Goal: Find specific fact: Find specific fact

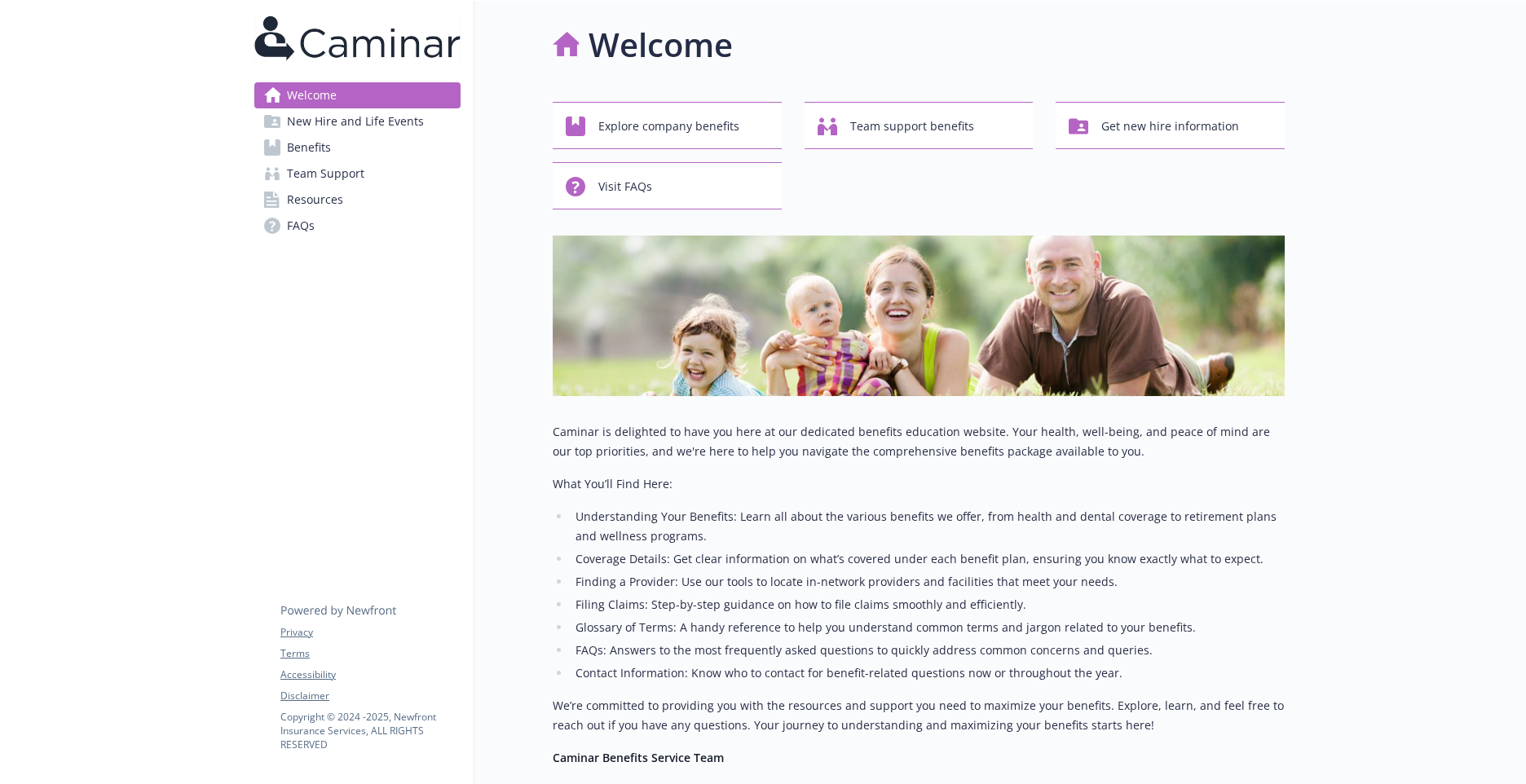
click at [304, 235] on span "FAQs" at bounding box center [301, 225] width 28 height 26
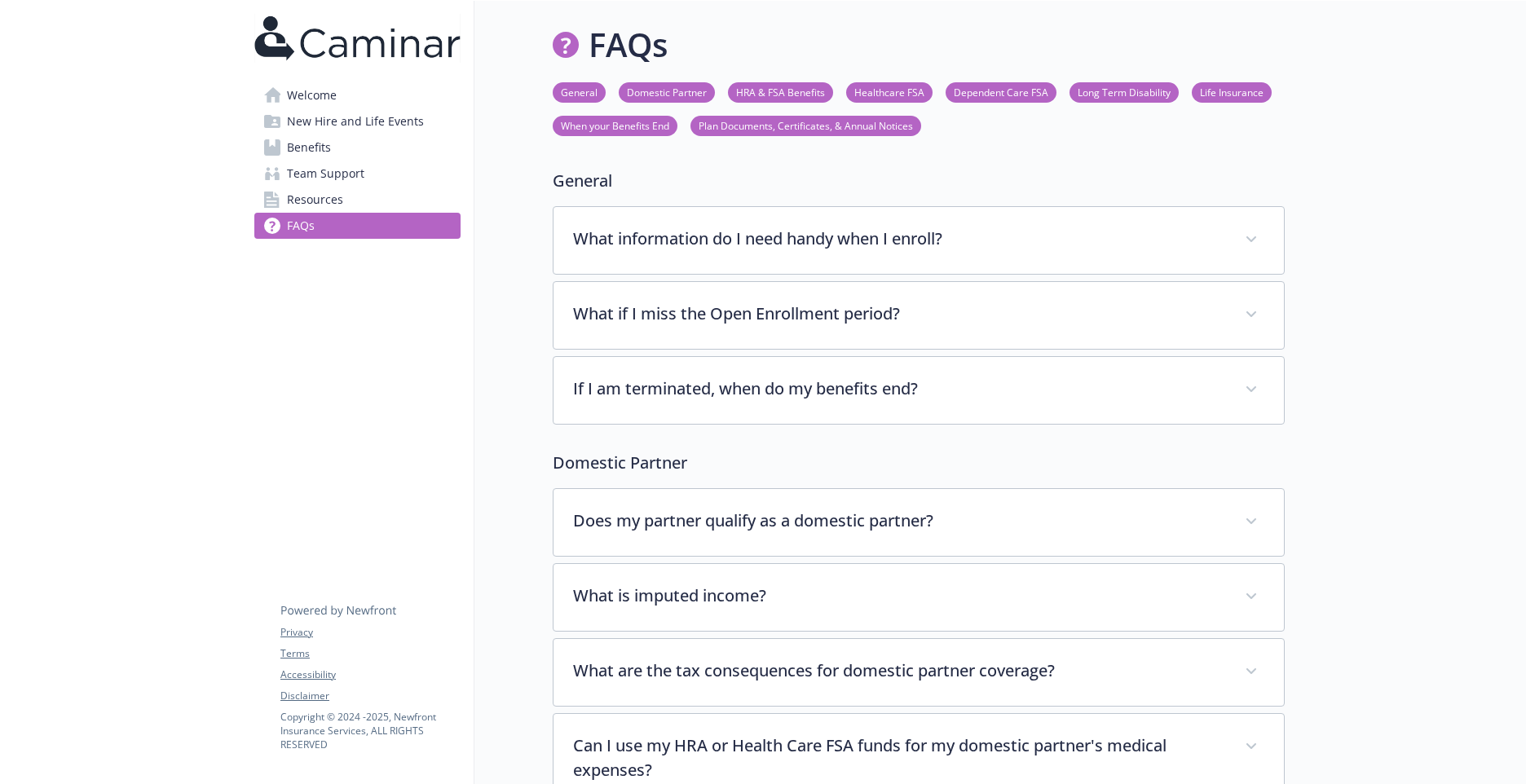
click at [336, 177] on span "Team Support" at bounding box center [325, 173] width 77 height 26
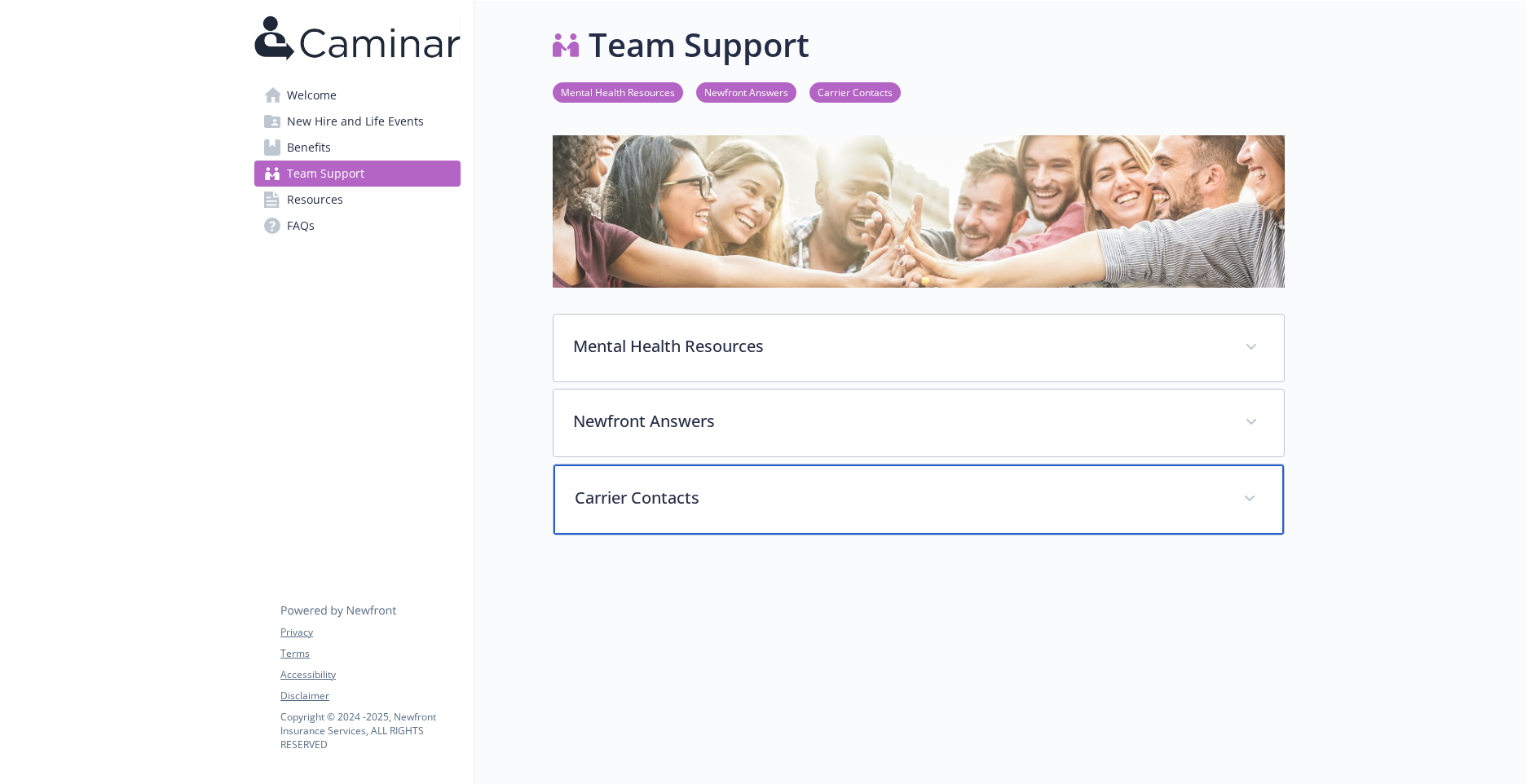
click at [1267, 496] on div "Carrier Contacts" at bounding box center [919, 499] width 730 height 70
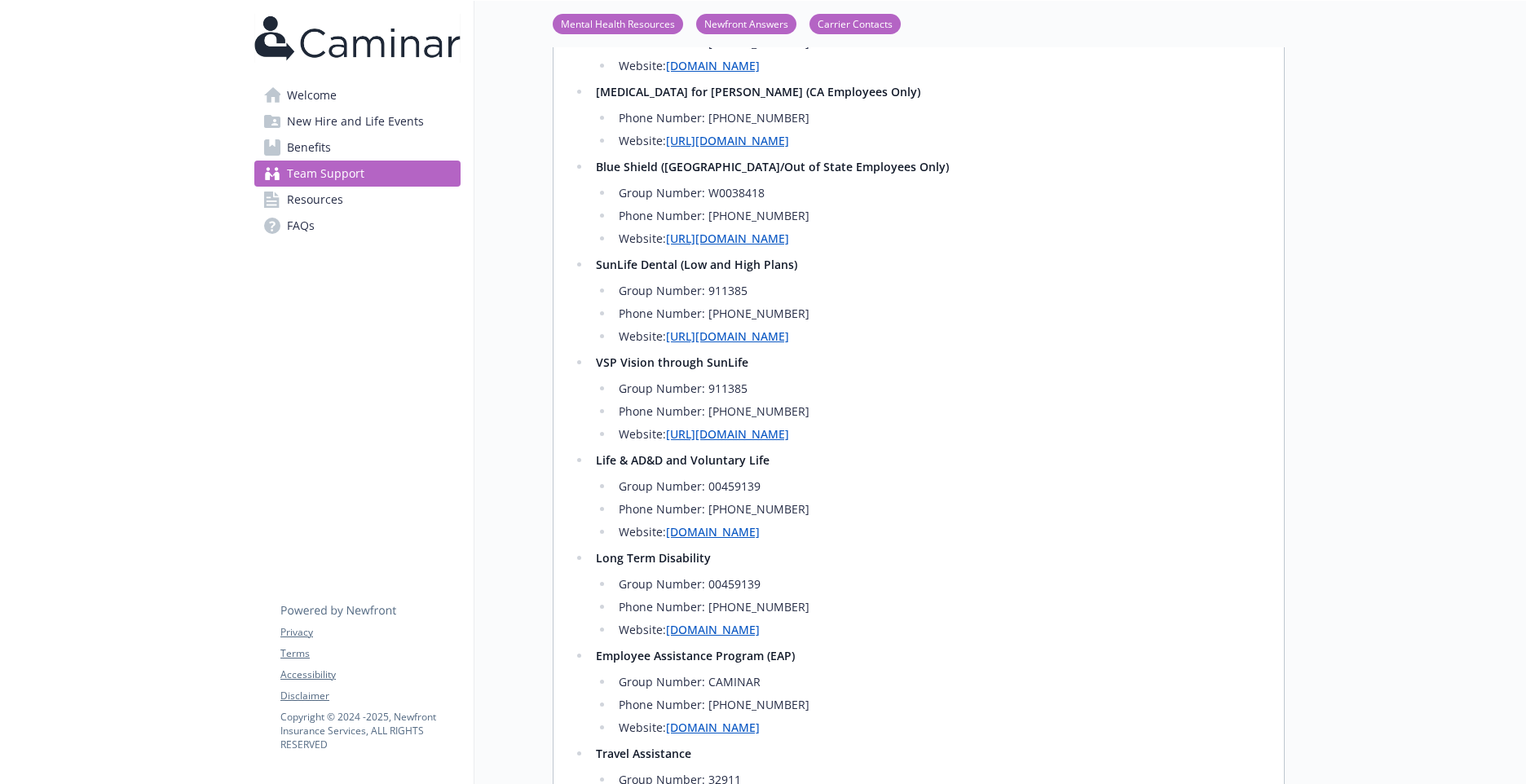
scroll to position [733, 0]
drag, startPoint x: 890, startPoint y: 391, endPoint x: 596, endPoint y: 322, distance: 302.0
click at [596, 322] on li "SunLife Dental (Low and High Plans) Group Number: 911385 Phone Number: [PHONE_N…" at bounding box center [927, 303] width 674 height 91
drag, startPoint x: 596, startPoint y: 322, endPoint x: 652, endPoint y: 315, distance: 56.4
copy li "SunLife Dental (Low and High Plans) Group Number: 911385 Phone Number: [PHONE_N…"
